Goal: Task Accomplishment & Management: Use online tool/utility

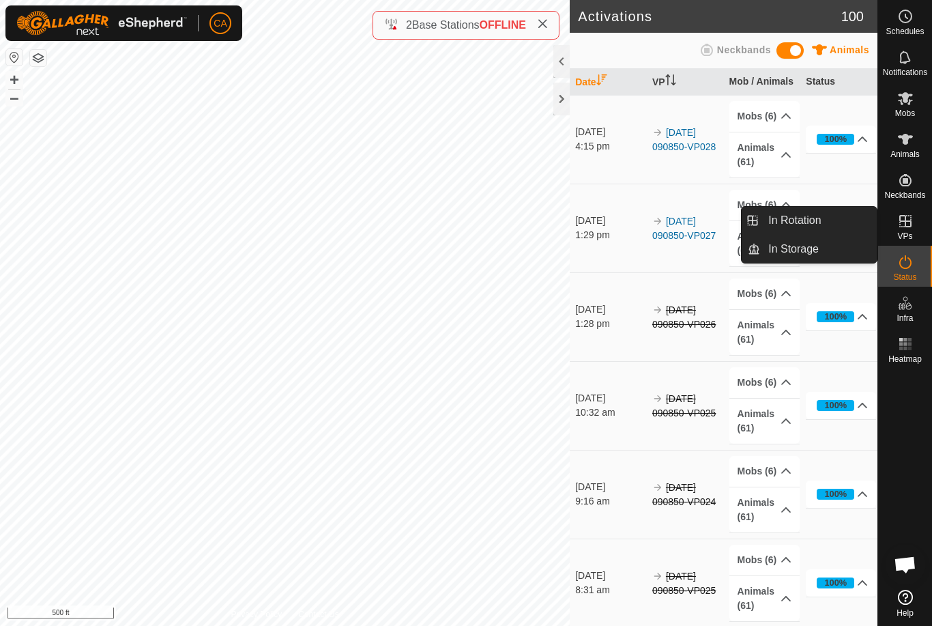
click at [840, 214] on link "In Rotation" at bounding box center [818, 220] width 117 height 27
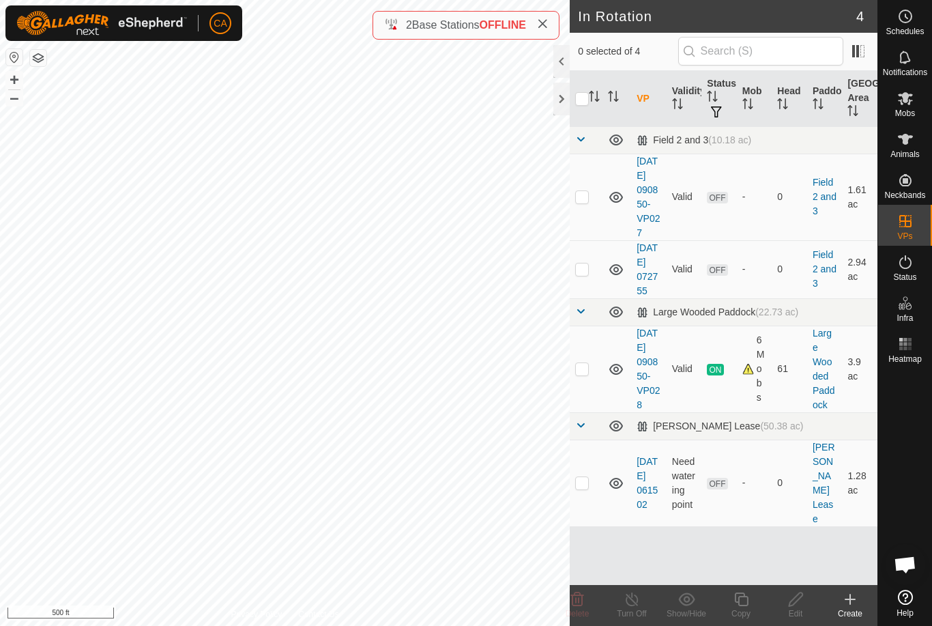
click at [585, 374] on p-checkbox at bounding box center [582, 368] width 14 height 11
checkbox input "true"
click at [746, 606] on icon at bounding box center [741, 599] width 14 height 14
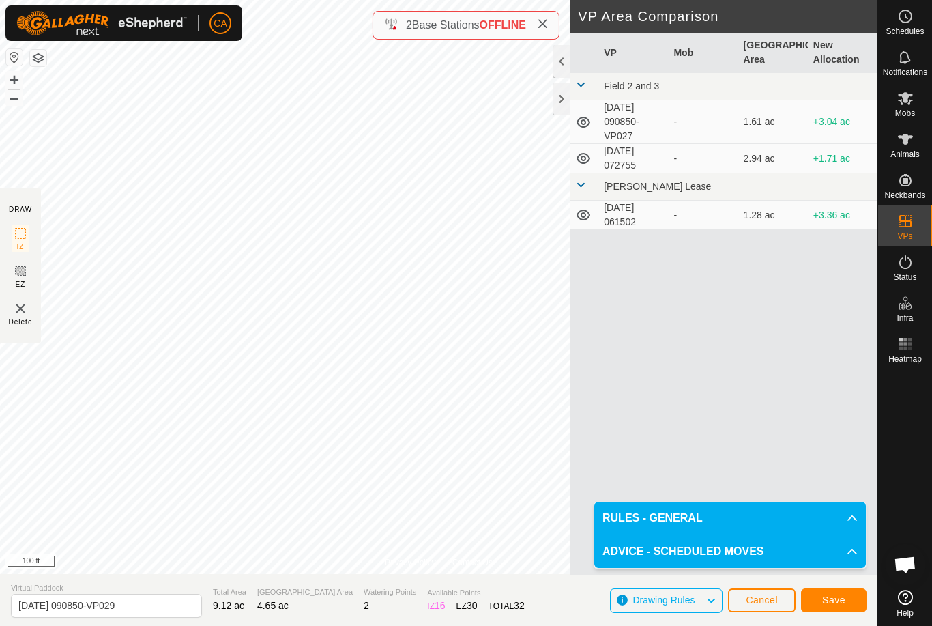
click at [828, 593] on button "Save" at bounding box center [833, 600] width 65 height 24
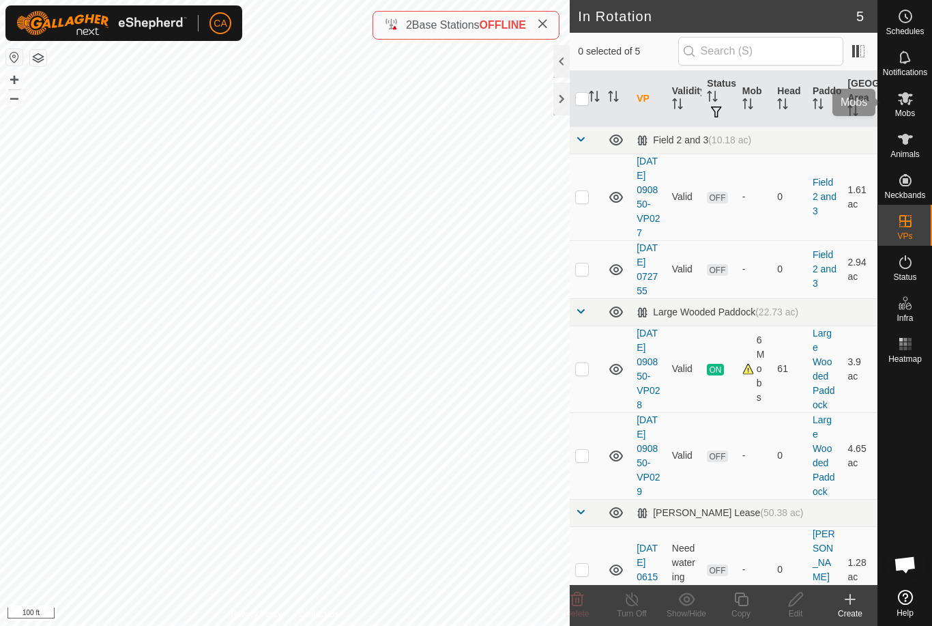
click at [907, 103] on icon at bounding box center [905, 98] width 16 height 16
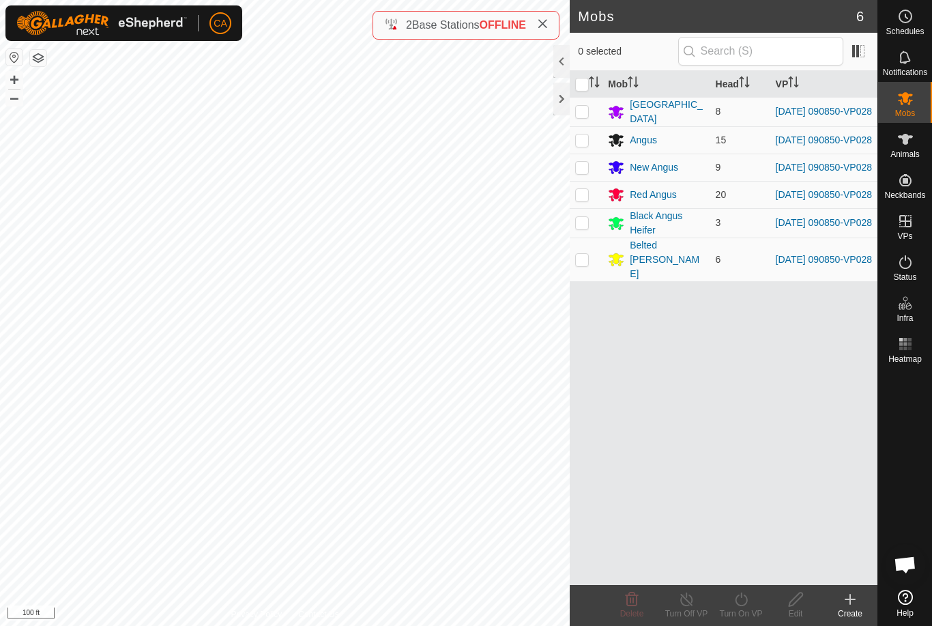
click at [578, 84] on input "checkbox" at bounding box center [582, 85] width 14 height 14
checkbox input "true"
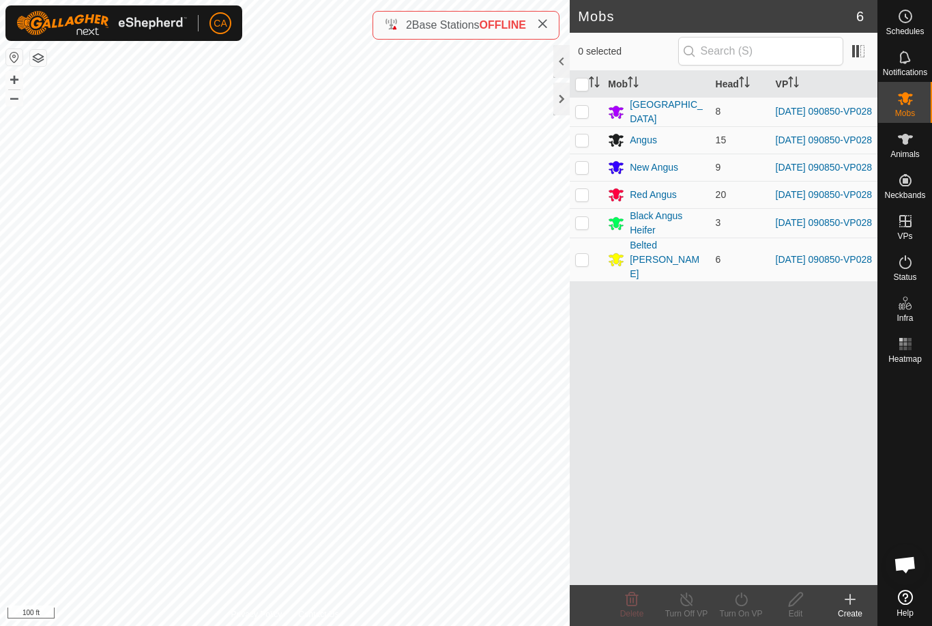
checkbox input "true"
click at [754, 602] on turn-on-svg-icon at bounding box center [741, 599] width 55 height 16
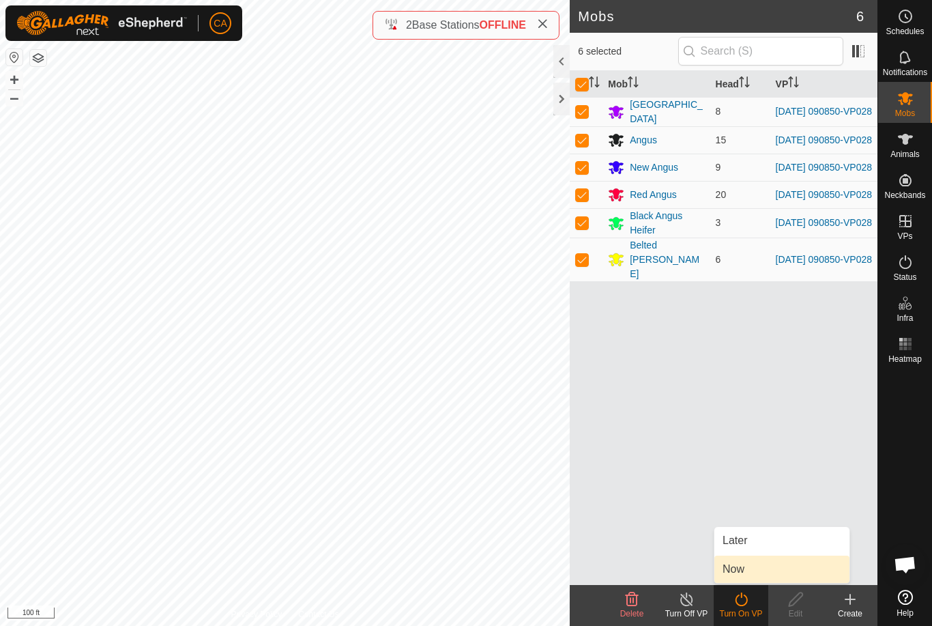
click at [760, 576] on link "Now" at bounding box center [781, 568] width 135 height 27
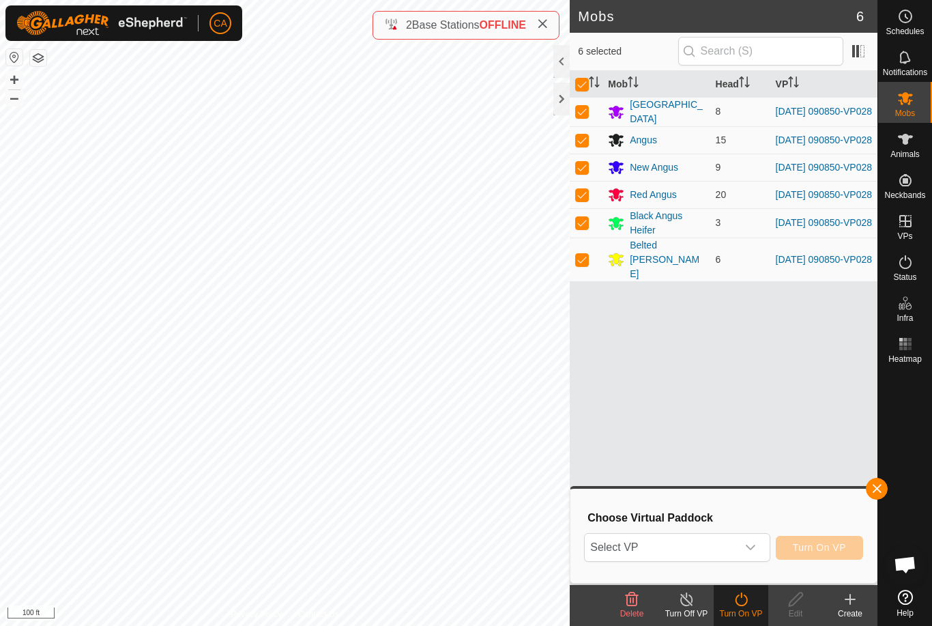
click at [699, 548] on span "Select VP" at bounding box center [660, 546] width 151 height 27
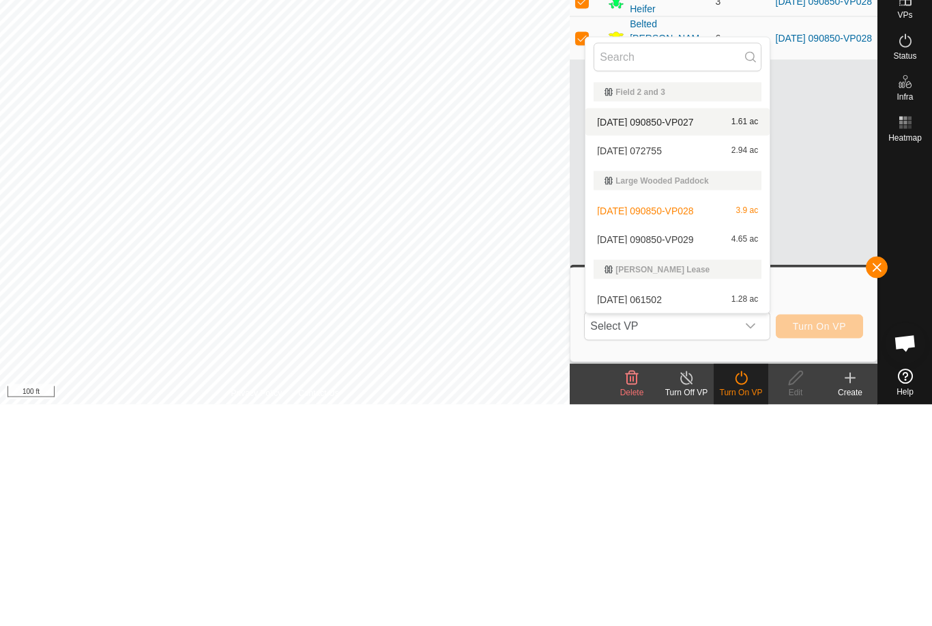
click at [693, 338] on span "[DATE] 090850-VP027" at bounding box center [645, 343] width 96 height 10
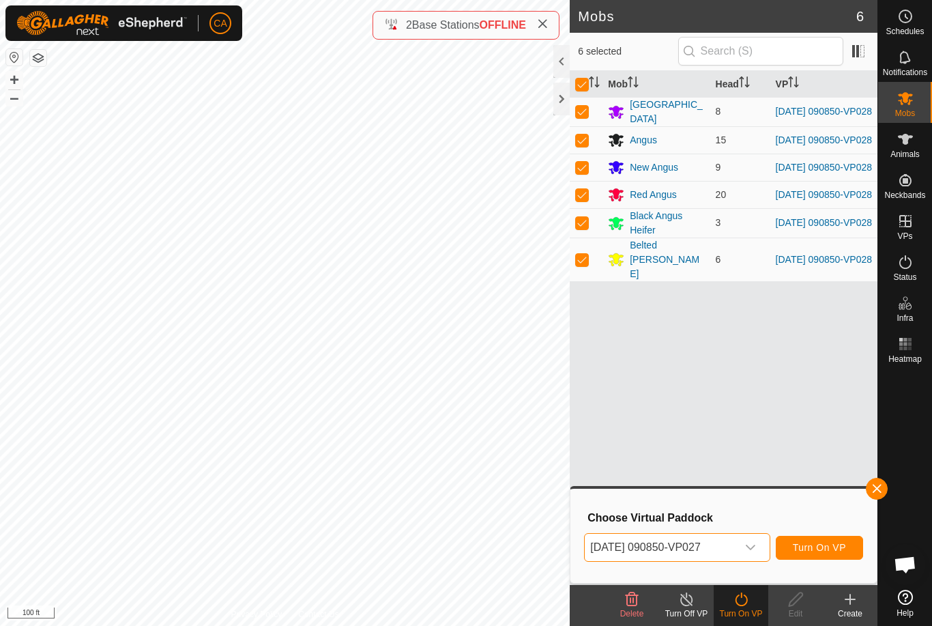
click at [746, 546] on icon "dropdown trigger" at bounding box center [750, 547] width 11 height 11
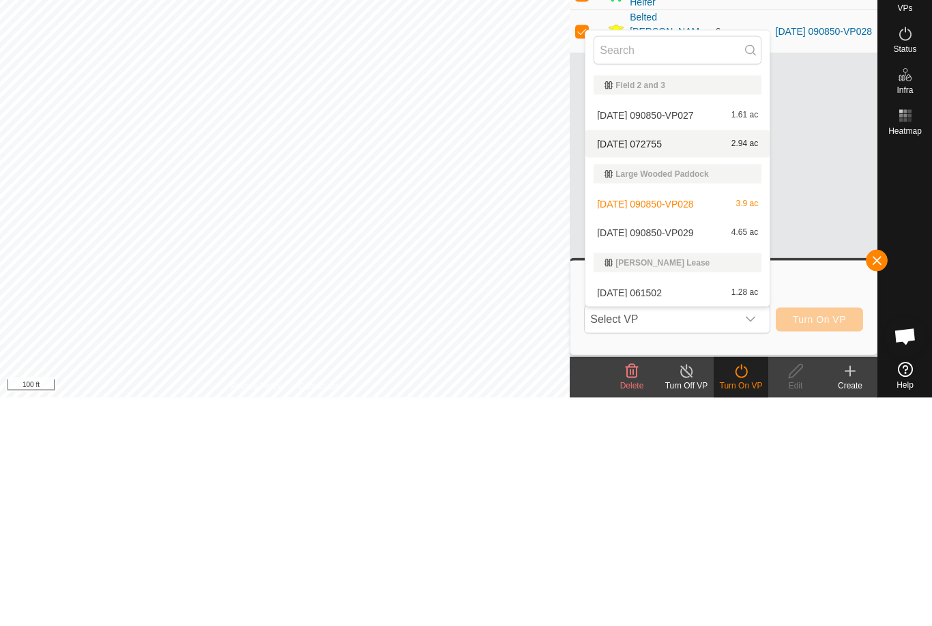
click at [698, 364] on div "2025-09-20 072755 2.94 ac" at bounding box center [678, 372] width 168 height 16
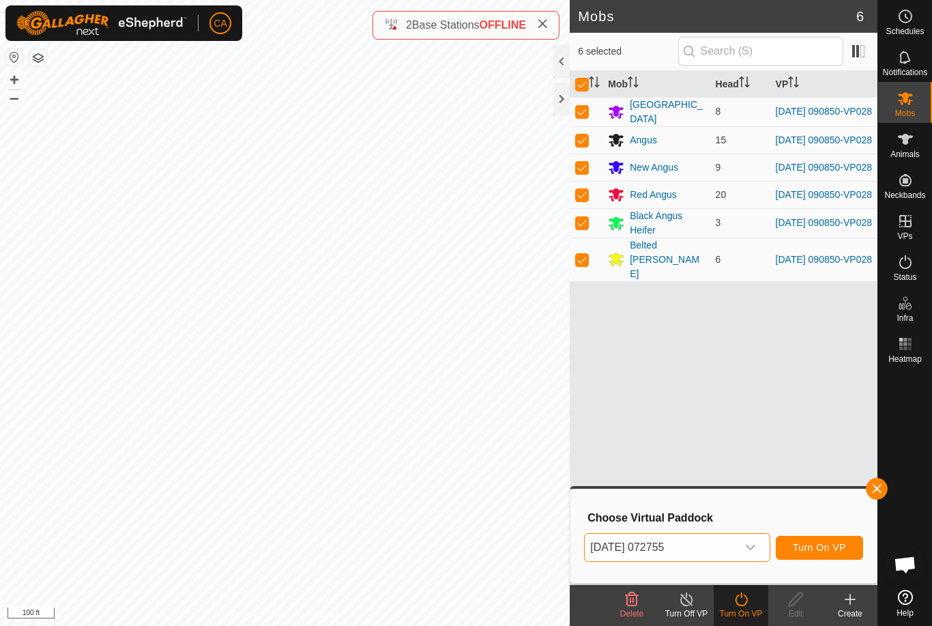
click at [719, 553] on span "[DATE] 072755" at bounding box center [660, 546] width 151 height 27
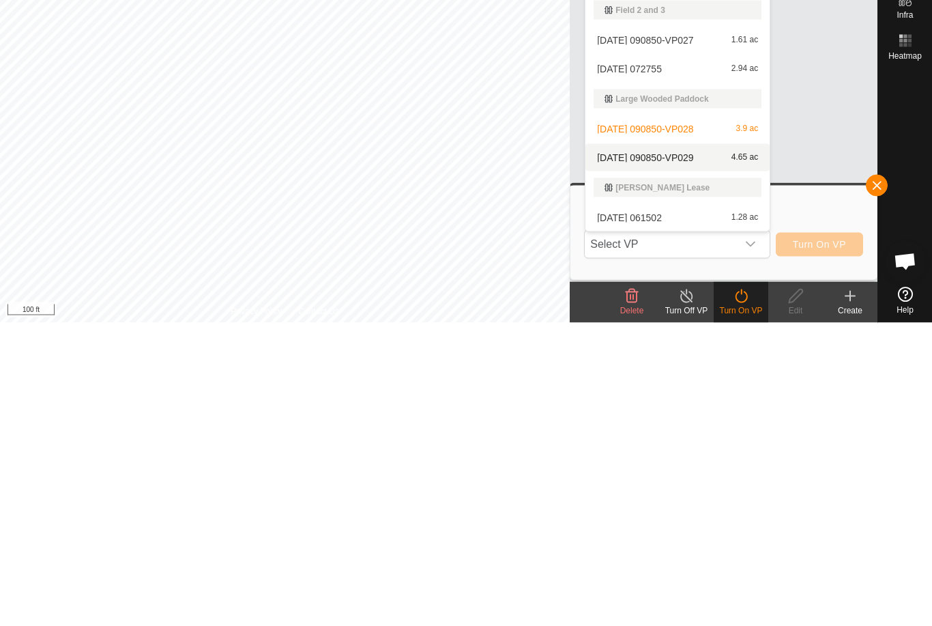
click at [705, 452] on div "2025-09-13 090850-VP029 4.65 ac" at bounding box center [678, 460] width 168 height 16
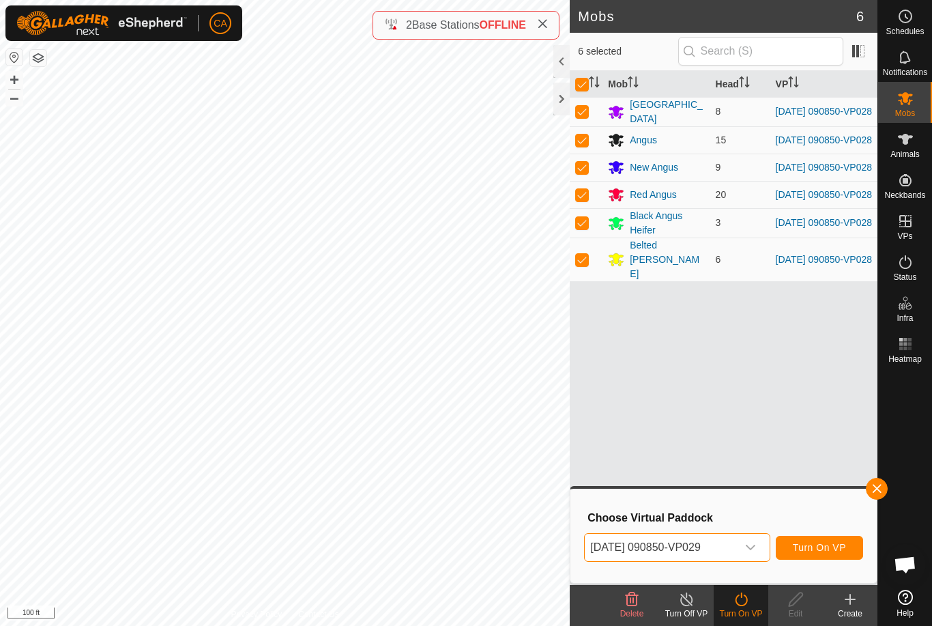
click at [831, 555] on button "Turn On VP" at bounding box center [819, 548] width 87 height 24
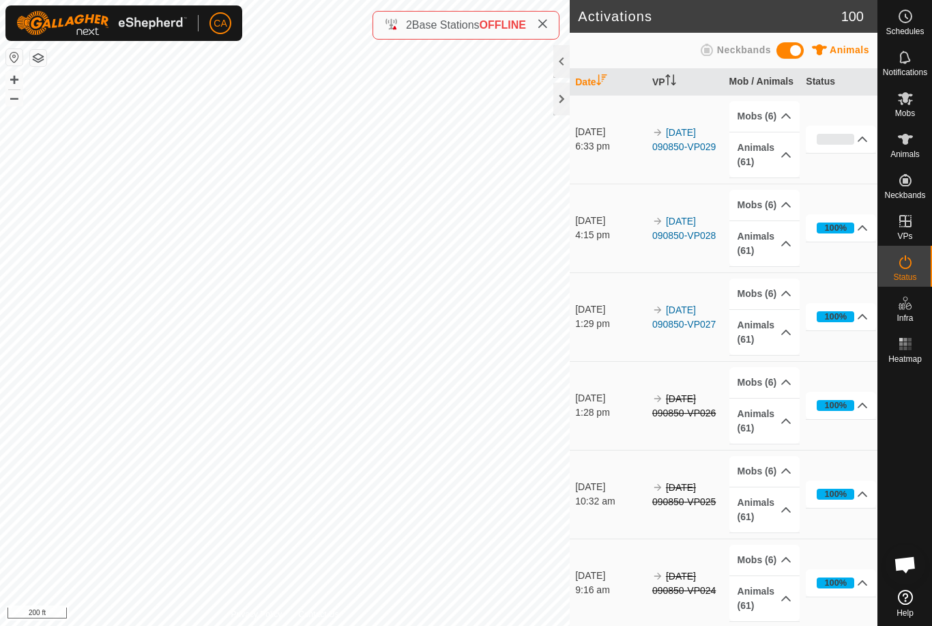
click at [555, 96] on div at bounding box center [561, 99] width 16 height 33
click at [914, 113] on span "Mobs" at bounding box center [905, 113] width 20 height 8
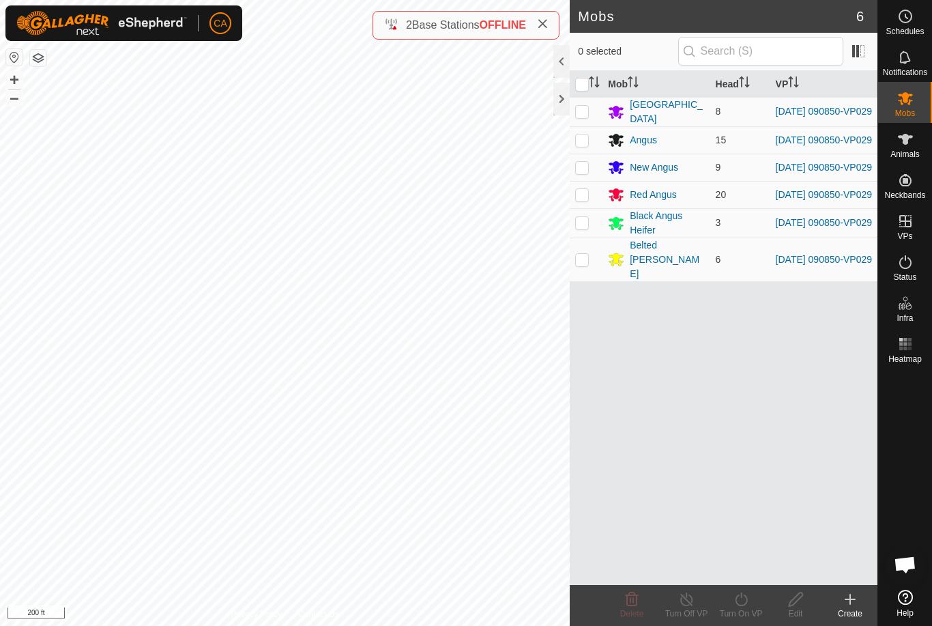
click at [585, 87] on input "checkbox" at bounding box center [582, 85] width 14 height 14
checkbox input "true"
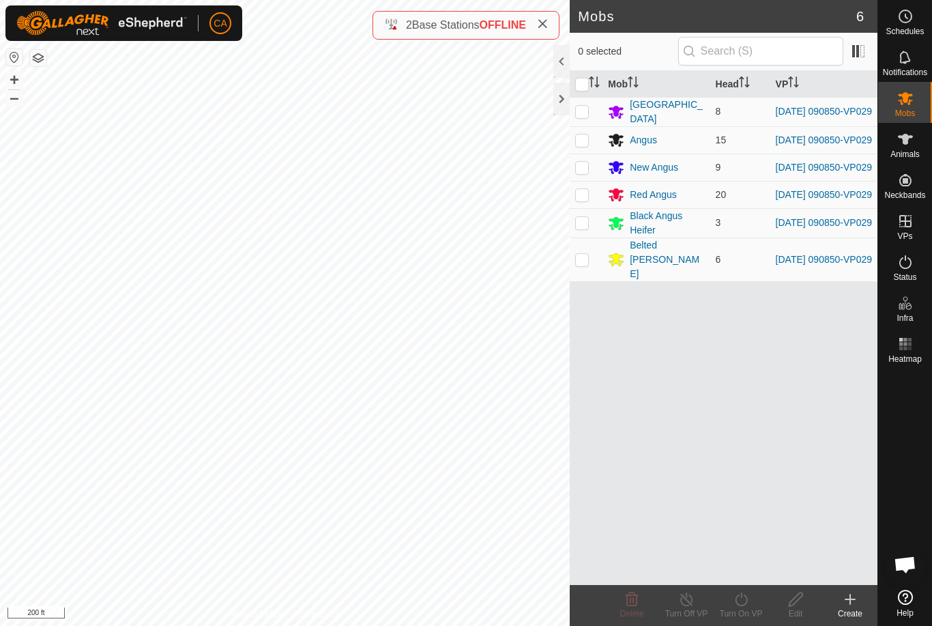
checkbox input "true"
click at [744, 613] on div "Turn On VP" at bounding box center [741, 613] width 55 height 12
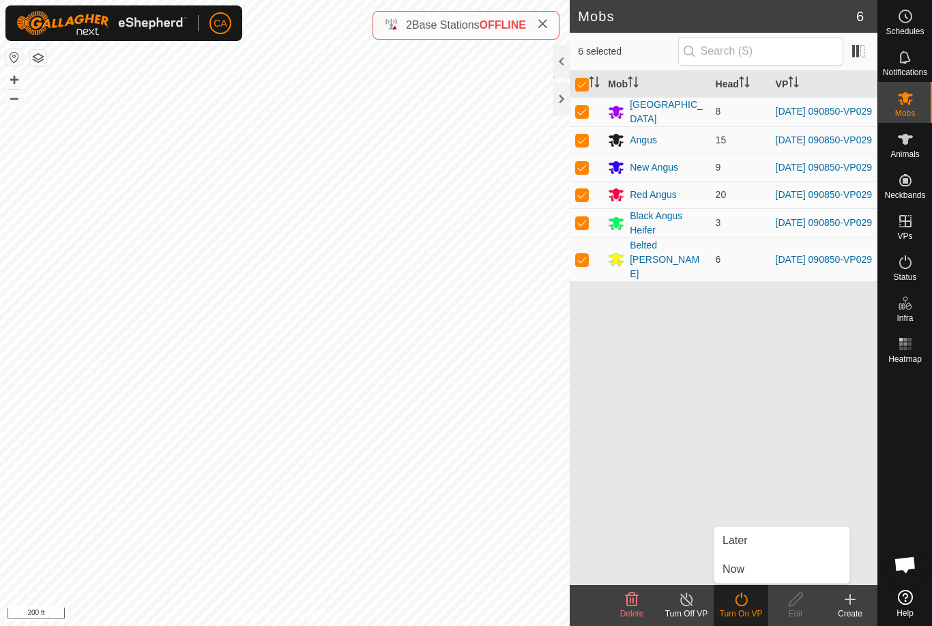
click at [760, 572] on link "Now" at bounding box center [781, 568] width 135 height 27
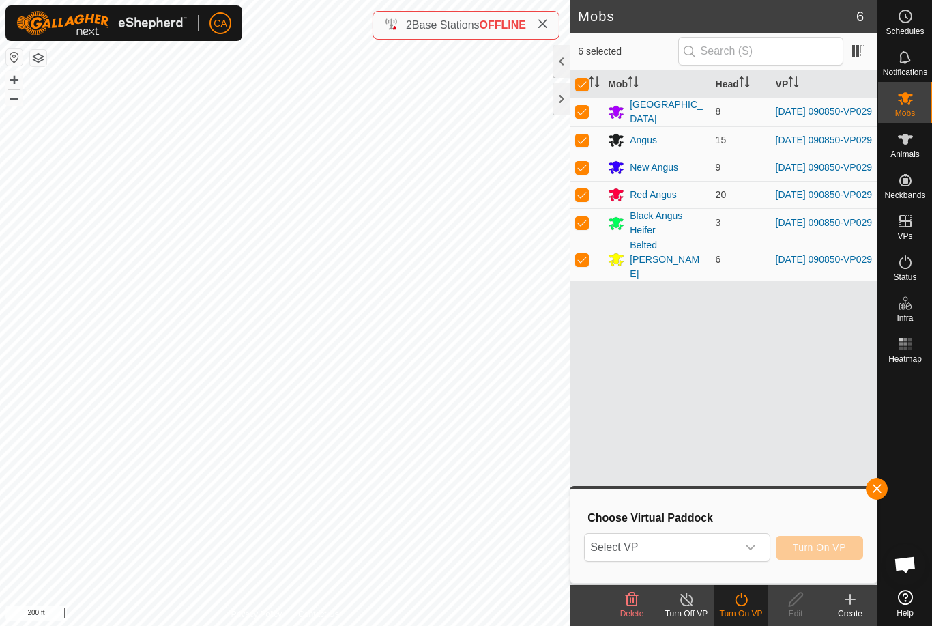
click at [735, 546] on span "Select VP" at bounding box center [660, 546] width 151 height 27
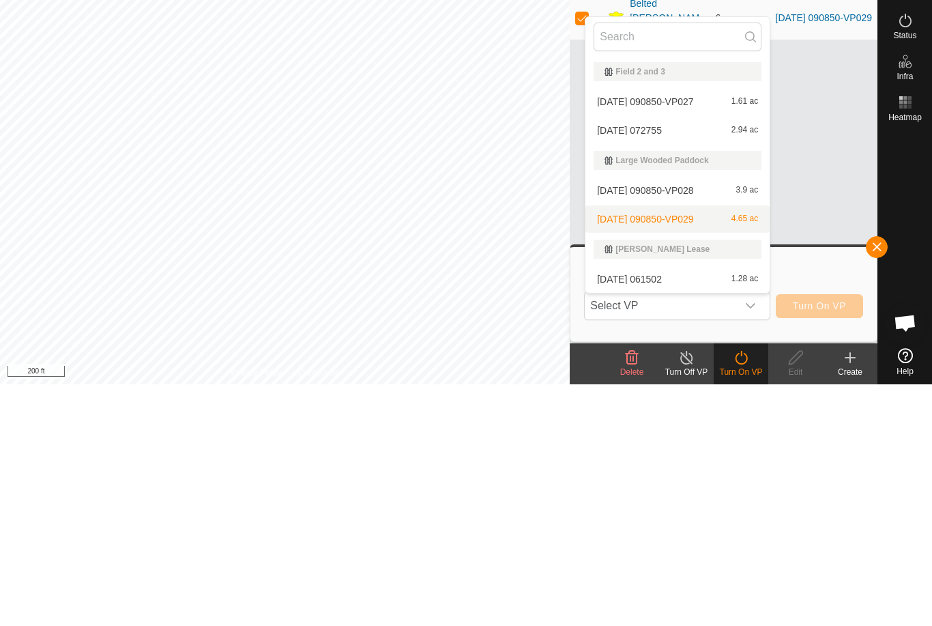
click at [671, 456] on span "[DATE] 090850-VP029" at bounding box center [645, 461] width 96 height 10
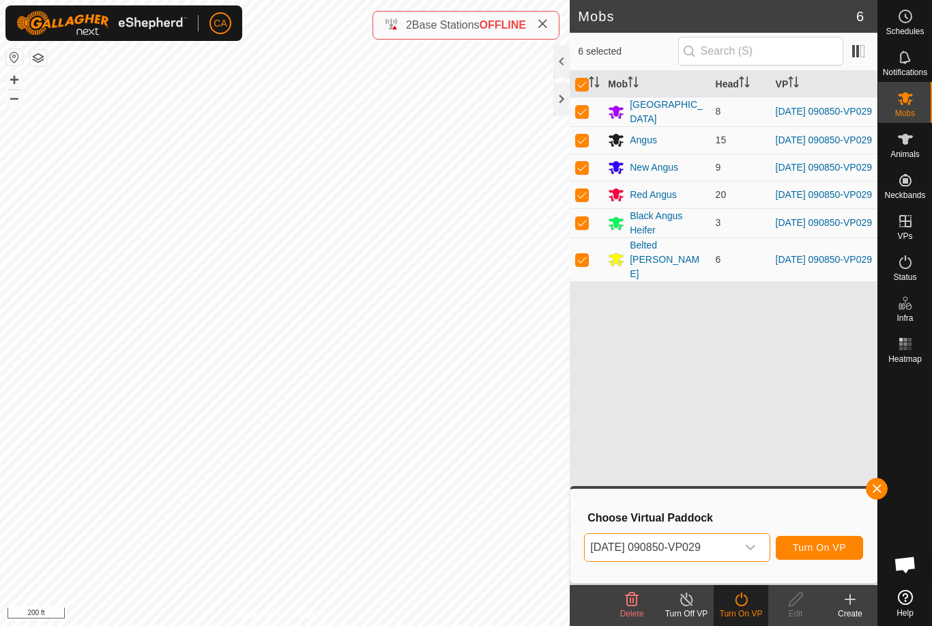
click at [823, 550] on span "Turn On VP" at bounding box center [819, 547] width 53 height 11
